Goal: Purchase product/service

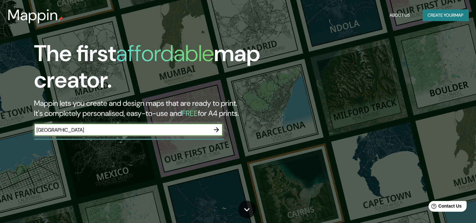
type input "BAHIA [PERSON_NAME] ([GEOGRAPHIC_DATA][PERSON_NAME])"
click at [216, 129] on icon "button" at bounding box center [216, 130] width 8 height 8
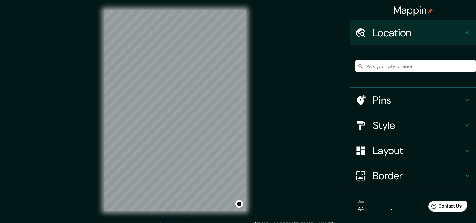
click at [277, 18] on div "Mappin Location Pins Style Layout Border Choose a border. Hint : you can make l…" at bounding box center [238, 115] width 476 height 230
click at [391, 173] on h4 "Border" at bounding box center [417, 175] width 91 height 13
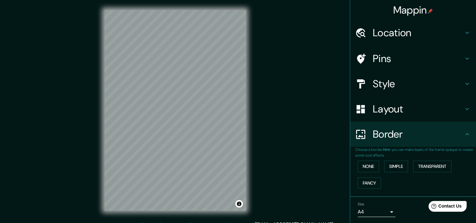
click at [414, 135] on h4 "Border" at bounding box center [417, 134] width 91 height 13
click at [401, 124] on div "Border" at bounding box center [413, 133] width 126 height 25
click at [400, 113] on h4 "Layout" at bounding box center [417, 108] width 91 height 13
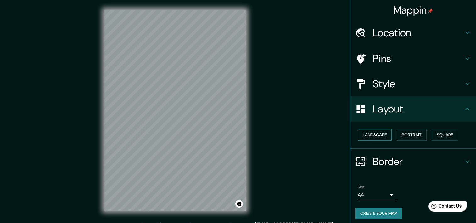
click at [374, 136] on button "Landscape" at bounding box center [374, 135] width 34 height 12
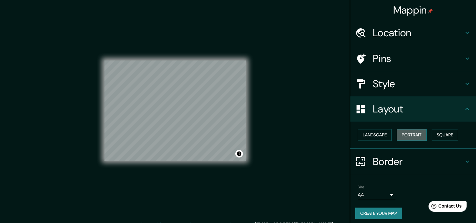
click at [415, 129] on button "Portrait" at bounding box center [411, 135] width 30 height 12
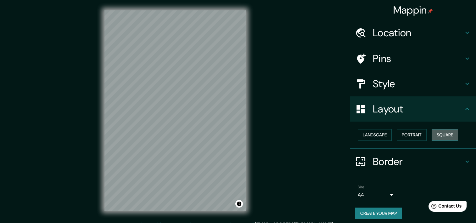
click at [440, 135] on button "Square" at bounding box center [444, 135] width 26 height 12
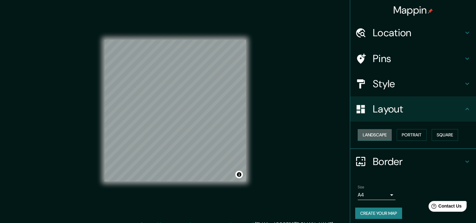
click at [370, 138] on button "Landscape" at bounding box center [374, 135] width 34 height 12
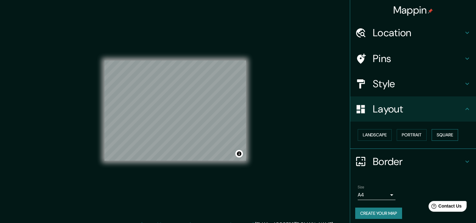
click at [449, 135] on button "Square" at bounding box center [444, 135] width 26 height 12
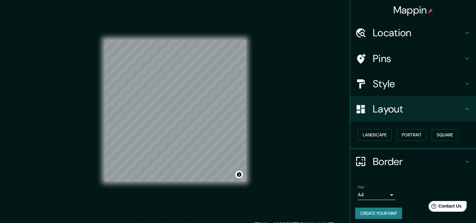
click at [365, 81] on div at bounding box center [364, 83] width 18 height 11
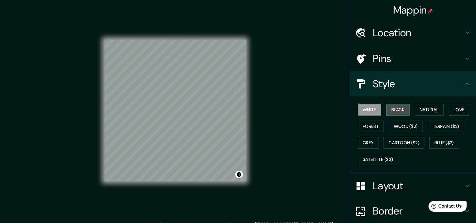
click at [402, 113] on button "Black" at bounding box center [398, 110] width 24 height 12
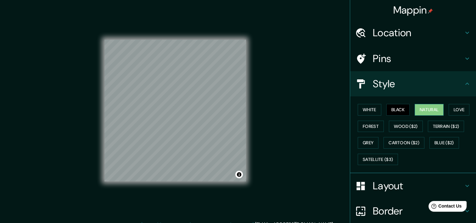
click at [425, 110] on button "Natural" at bounding box center [428, 110] width 29 height 12
click at [455, 108] on button "Love" at bounding box center [458, 110] width 21 height 12
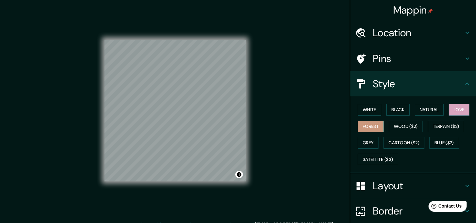
click at [367, 124] on button "Forest" at bounding box center [370, 126] width 26 height 12
click at [364, 144] on button "Grey" at bounding box center [367, 143] width 21 height 12
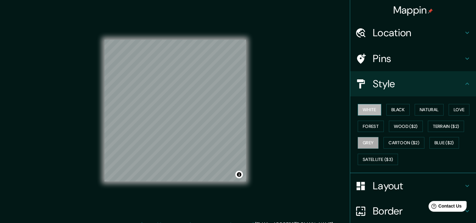
click at [360, 105] on button "White" at bounding box center [369, 110] width 24 height 12
click at [373, 56] on h4 "Pins" at bounding box center [417, 58] width 91 height 13
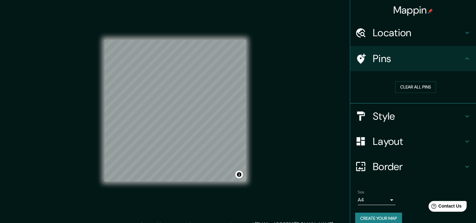
click at [373, 56] on h4 "Pins" at bounding box center [417, 58] width 91 height 13
click at [397, 89] on button "Clear all pins" at bounding box center [415, 87] width 41 height 12
click at [388, 44] on div "Location" at bounding box center [413, 32] width 126 height 25
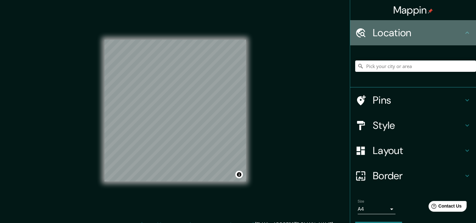
click at [390, 33] on h4 "Location" at bounding box center [417, 32] width 91 height 13
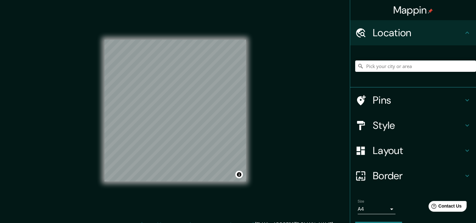
click at [390, 33] on h4 "Location" at bounding box center [417, 32] width 91 height 13
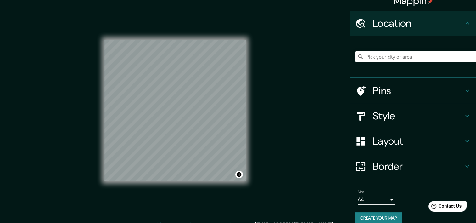
scroll to position [18, 0]
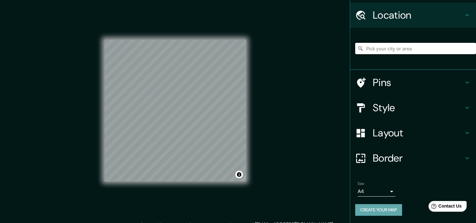
click at [367, 210] on button "Create your map" at bounding box center [378, 210] width 47 height 12
click at [395, 207] on button "Create your map" at bounding box center [378, 210] width 47 height 12
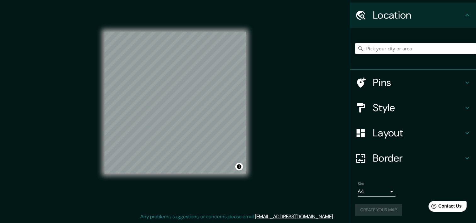
scroll to position [0, 0]
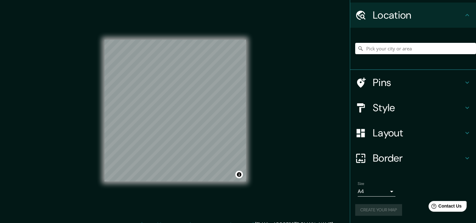
click at [376, 209] on div "Create your map" at bounding box center [413, 210] width 116 height 12
click at [363, 209] on button "Create your map" at bounding box center [378, 210] width 47 height 12
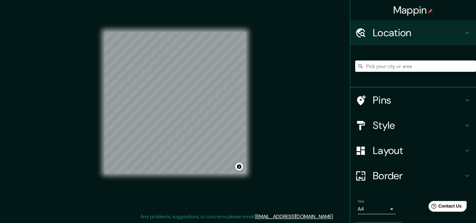
click at [338, 129] on div "Mappin Location Pins Style Layout Border Choose a border. Hint : you can make l…" at bounding box center [238, 107] width 476 height 230
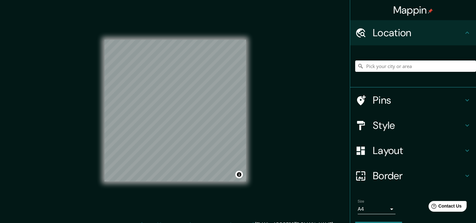
click at [273, 136] on div "Mappin Location Pins Style Layout Border Choose a border. Hint : you can make l…" at bounding box center [238, 115] width 476 height 230
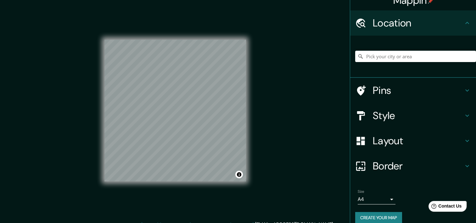
scroll to position [18, 0]
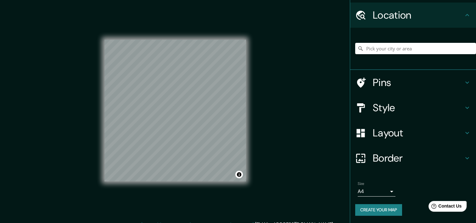
click at [363, 210] on button "Create your map" at bounding box center [378, 210] width 47 height 12
